Goal: Find specific page/section: Find specific page/section

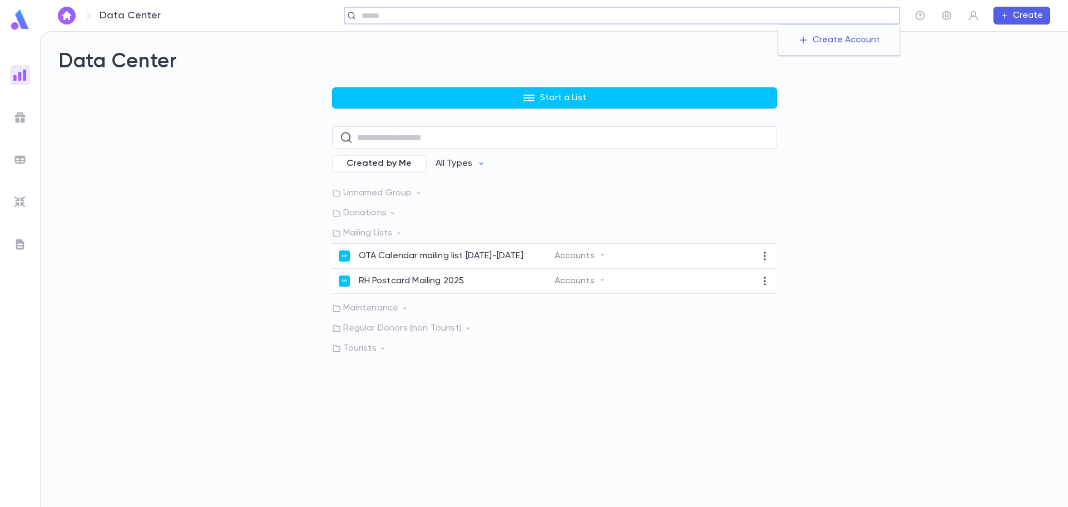
click at [828, 12] on input "text" at bounding box center [626, 16] width 537 height 11
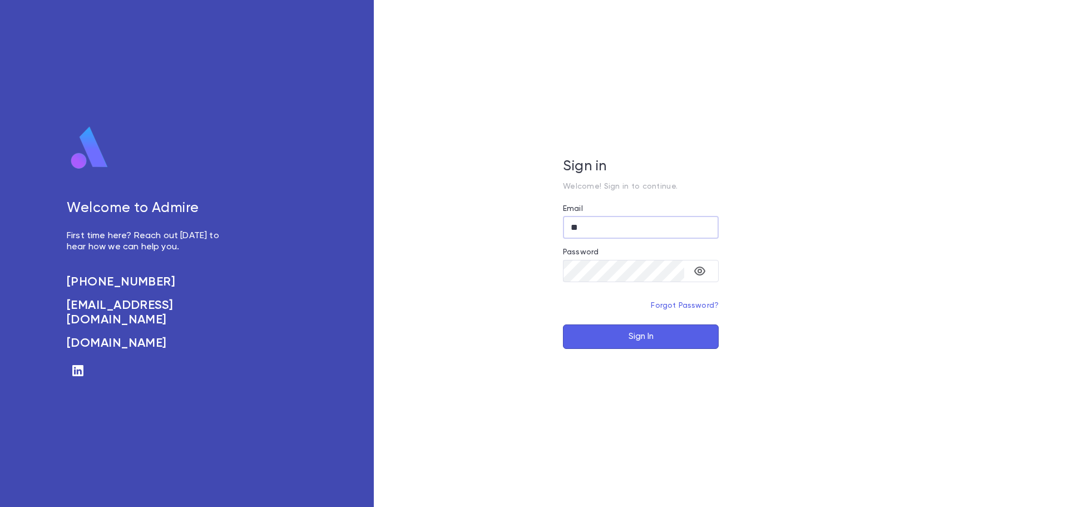
type input "*"
type input "**********"
click at [655, 332] on button "Sign In" at bounding box center [641, 336] width 156 height 24
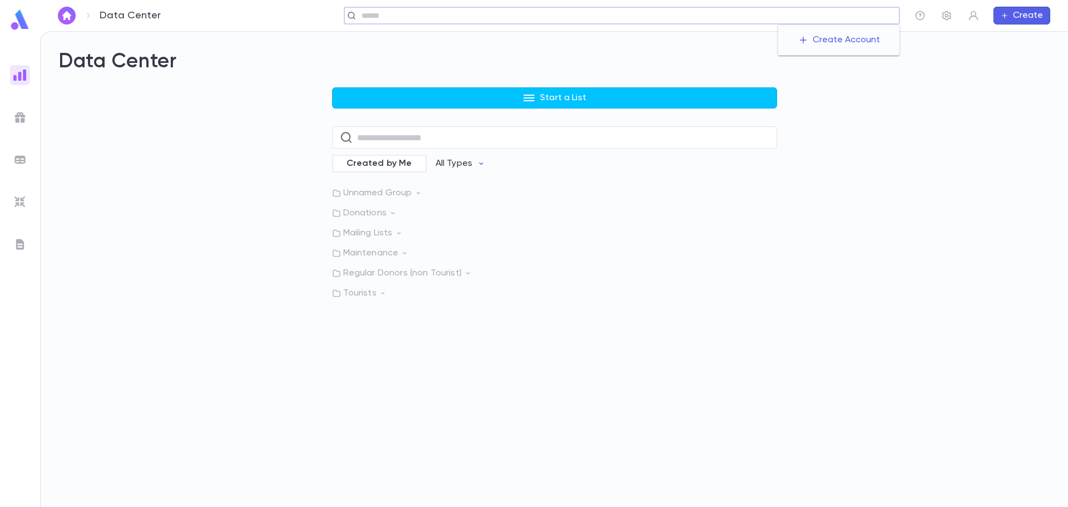
click at [832, 16] on input "text" at bounding box center [626, 16] width 537 height 11
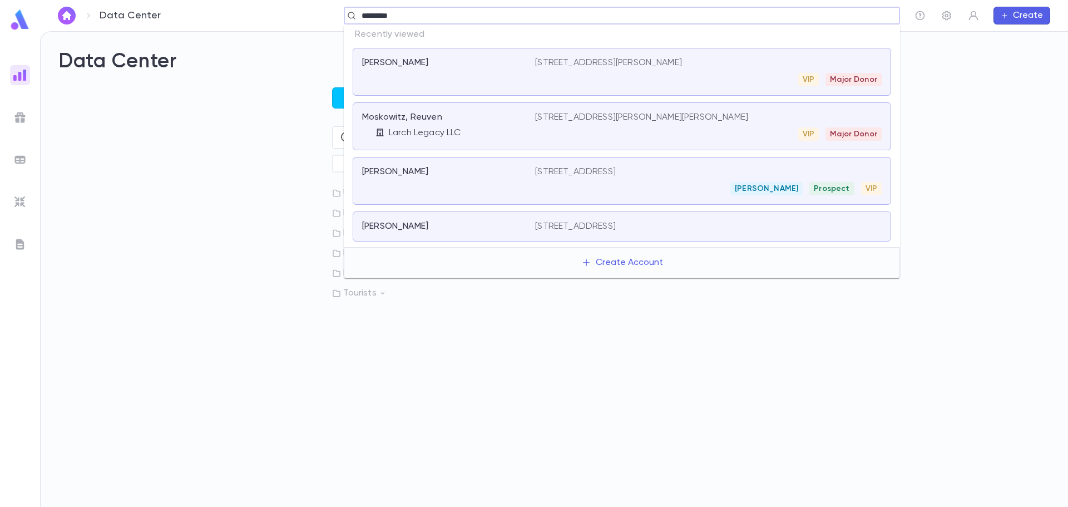
type input "**********"
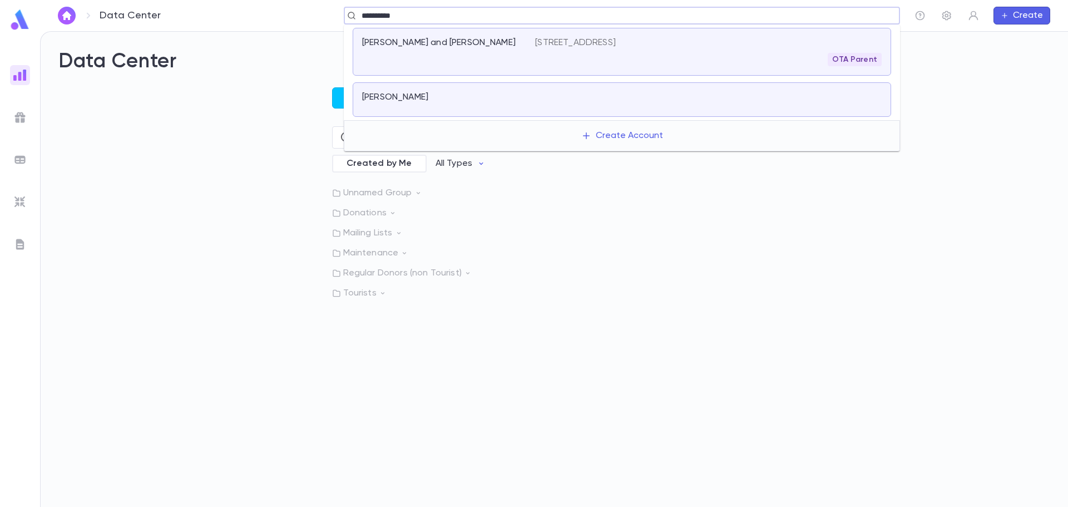
click at [699, 106] on div at bounding box center [708, 100] width 347 height 16
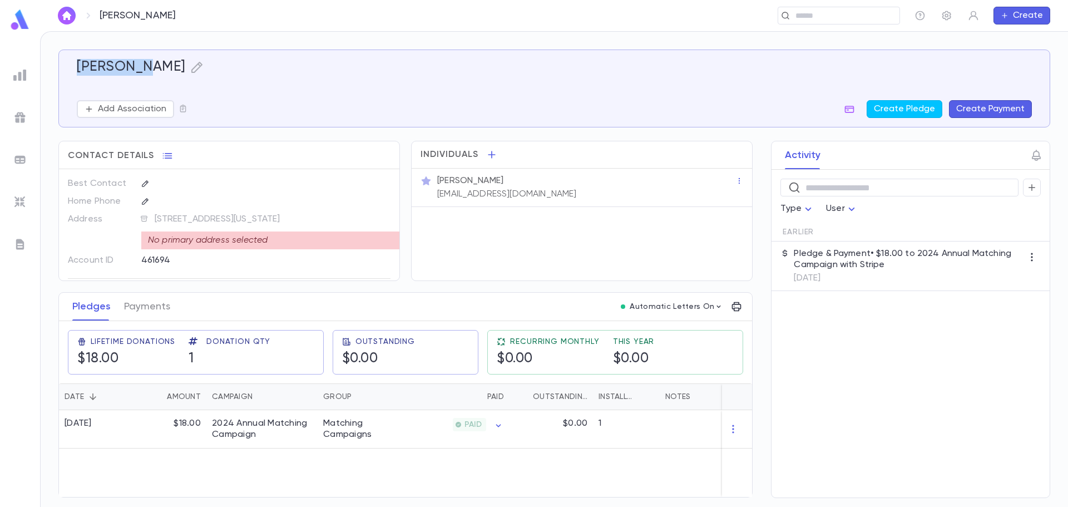
drag, startPoint x: 146, startPoint y: 68, endPoint x: 76, endPoint y: 68, distance: 70.1
click at [76, 68] on div "[PERSON_NAME] Add Association Create Pledge Create Payment" at bounding box center [550, 82] width 964 height 72
click at [75, 68] on div "[PERSON_NAME] Add Association Create Pledge Create Payment" at bounding box center [550, 82] width 964 height 72
drag, startPoint x: 76, startPoint y: 67, endPoint x: 149, endPoint y: 72, distance: 73.6
click at [149, 72] on div "[PERSON_NAME] Add Association Create Pledge Create Payment" at bounding box center [550, 82] width 964 height 72
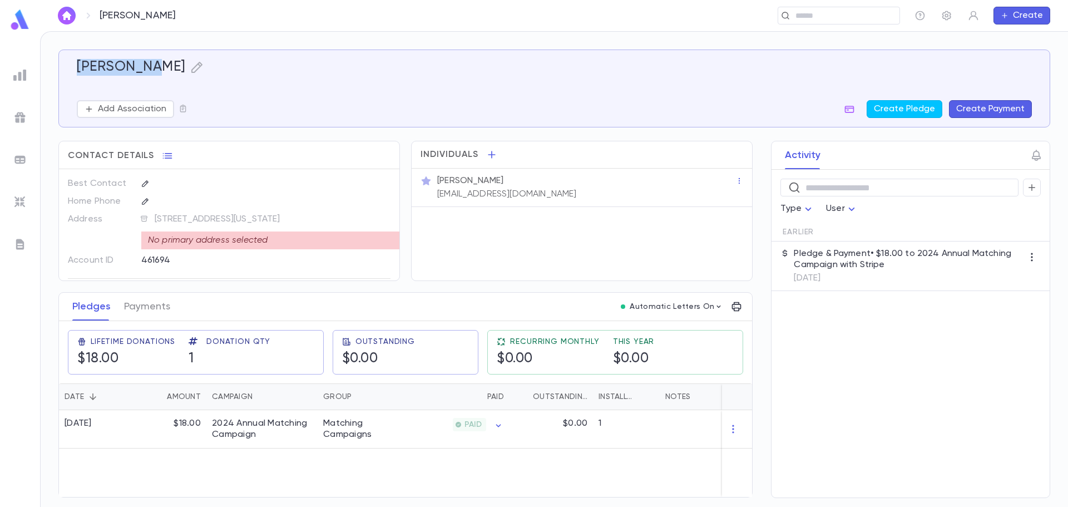
copy h5 "[PERSON_NAME]"
